Goal: Task Accomplishment & Management: Manage account settings

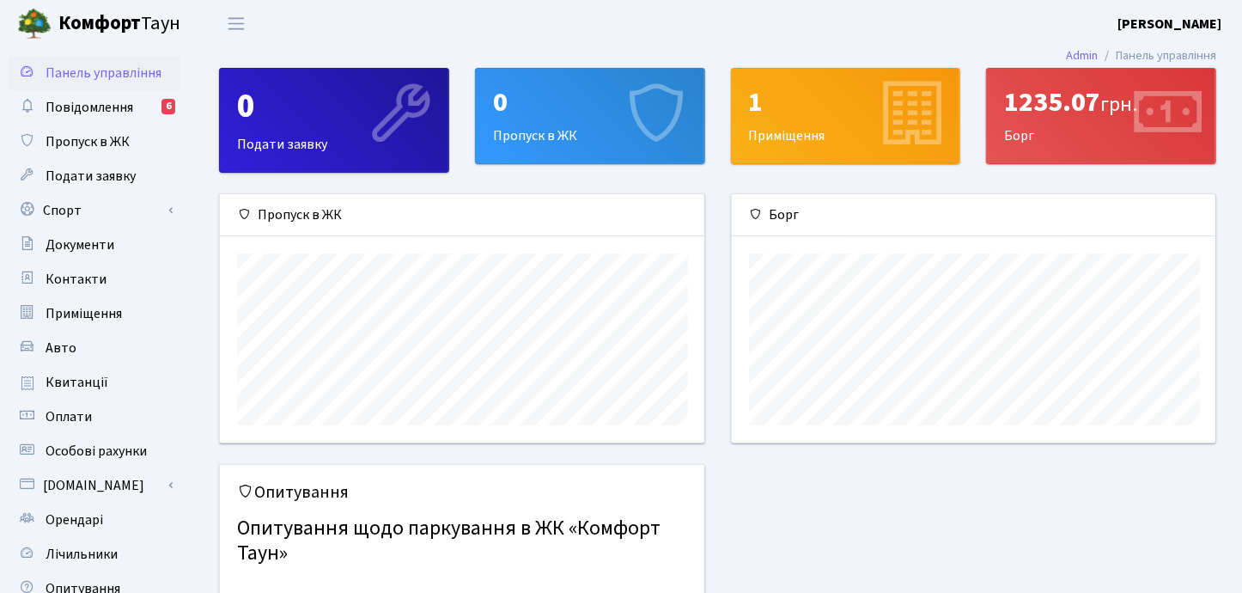
scroll to position [247, 484]
click at [51, 350] on span "Авто" at bounding box center [61, 347] width 31 height 19
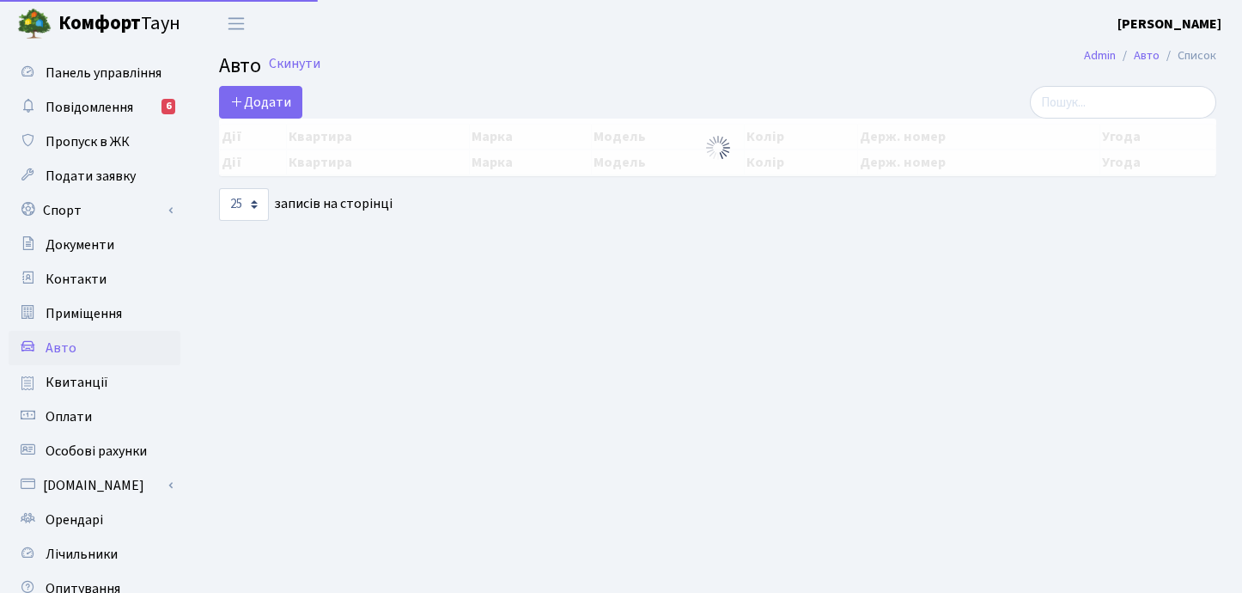
select select "25"
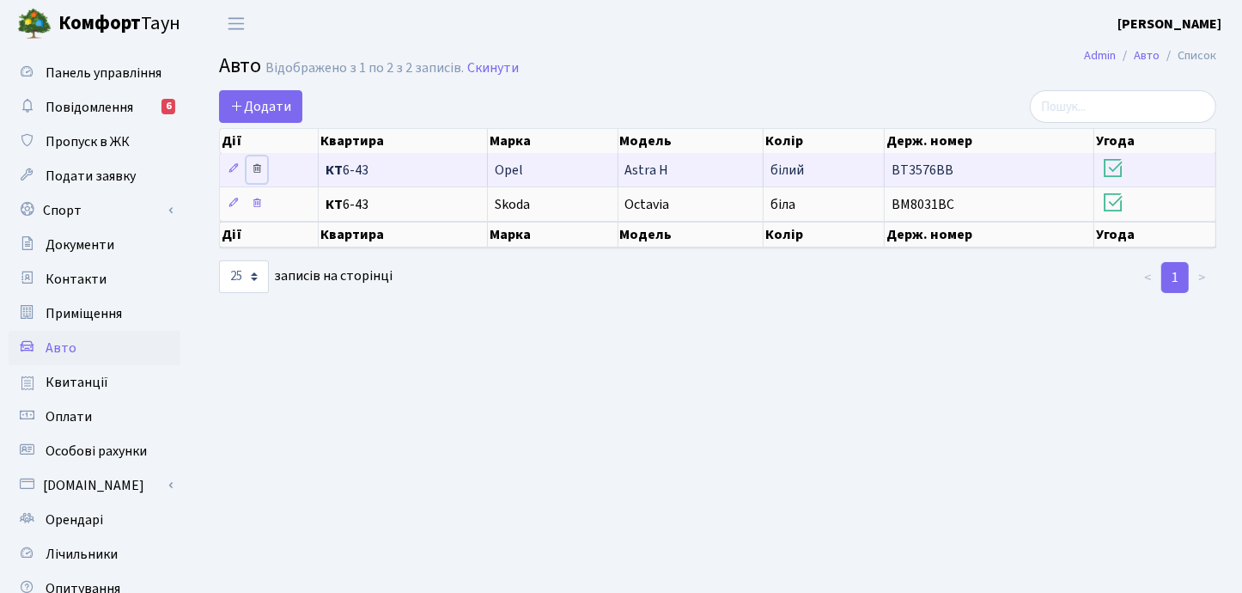
click at [255, 168] on icon at bounding box center [257, 168] width 12 height 12
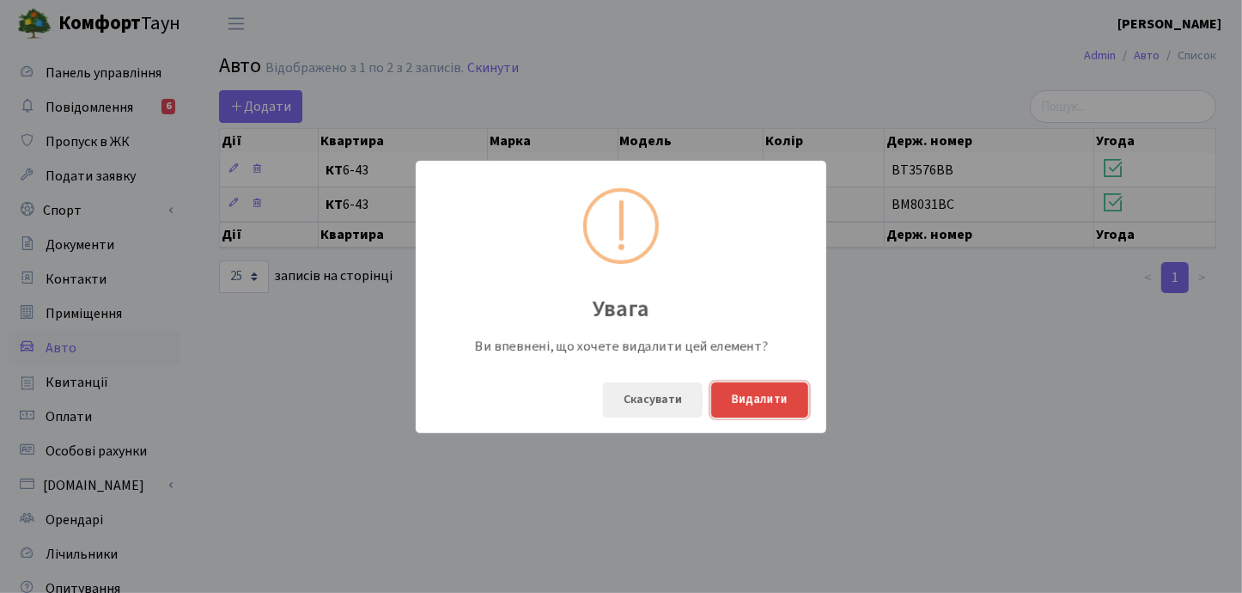
click at [752, 396] on button "Видалити" at bounding box center [759, 399] width 97 height 35
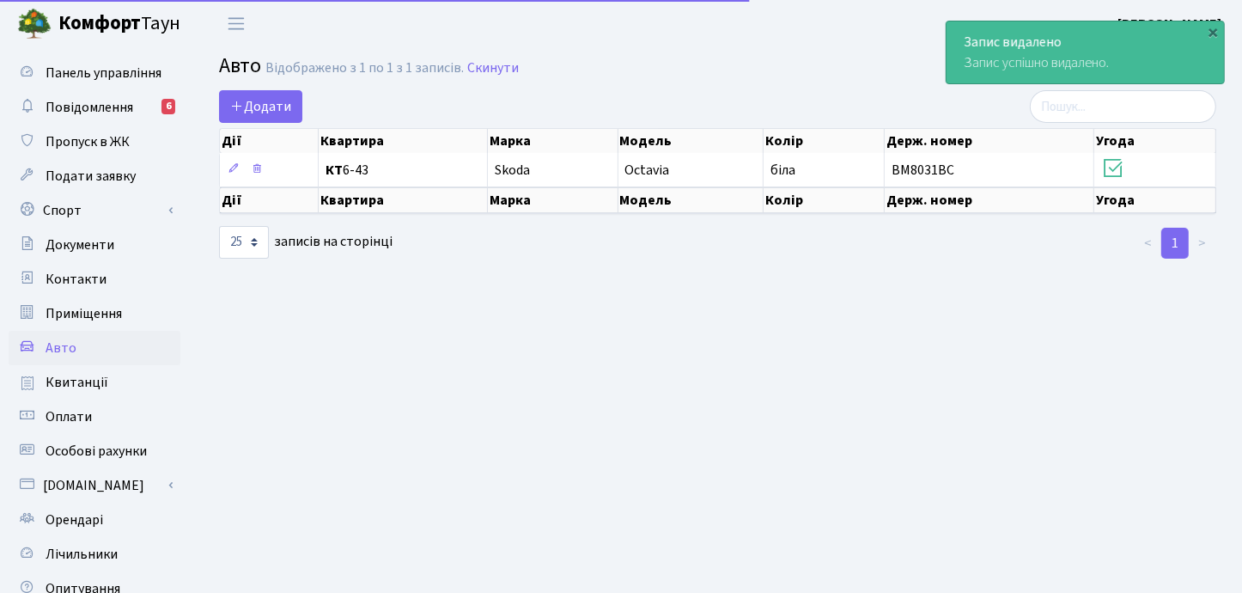
click at [597, 309] on main "Admin Авто Список Авто Відображено з 1 по 1 з 1 записів. Скинути Додати Дії Ква…" at bounding box center [717, 388] width 1049 height 683
